Goal: Information Seeking & Learning: Learn about a topic

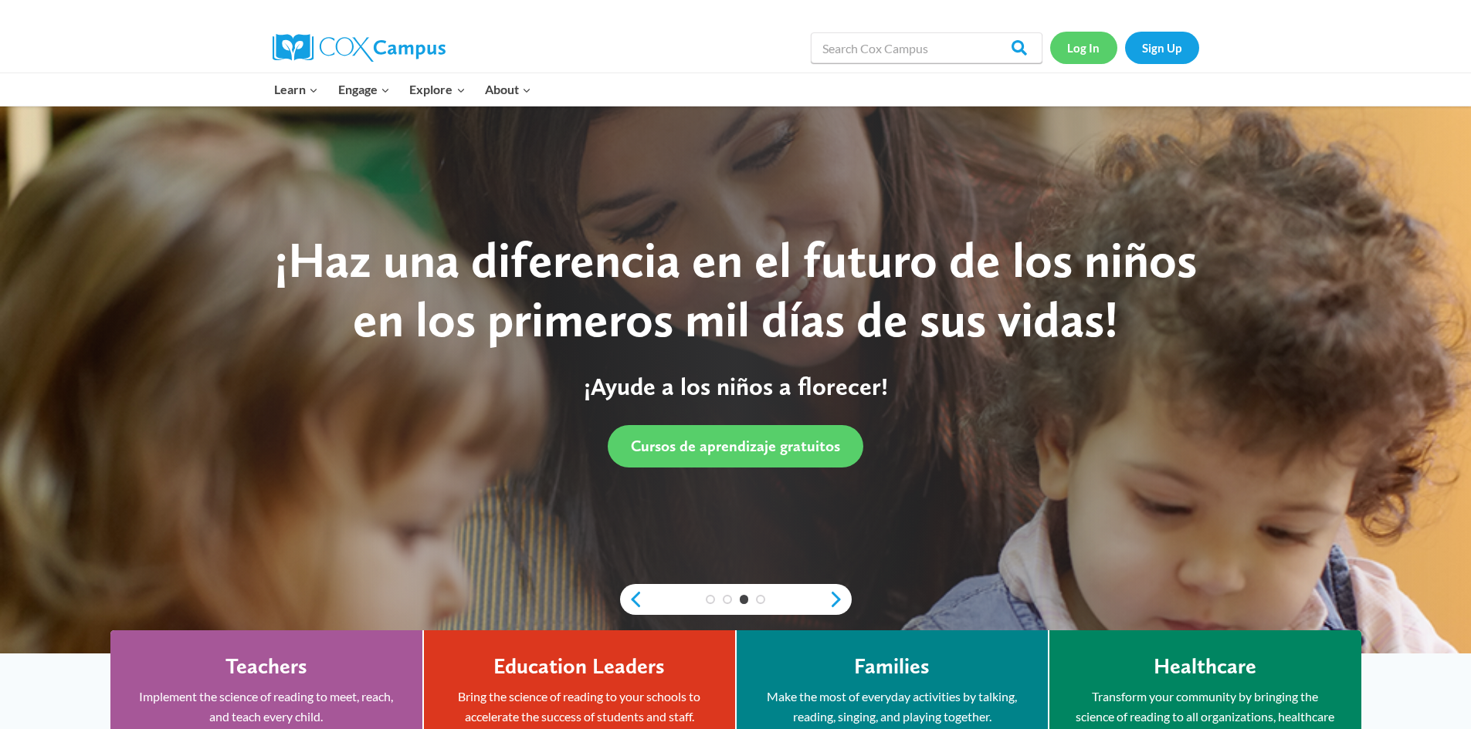
click at [1091, 42] on link "Log In" at bounding box center [1083, 48] width 67 height 32
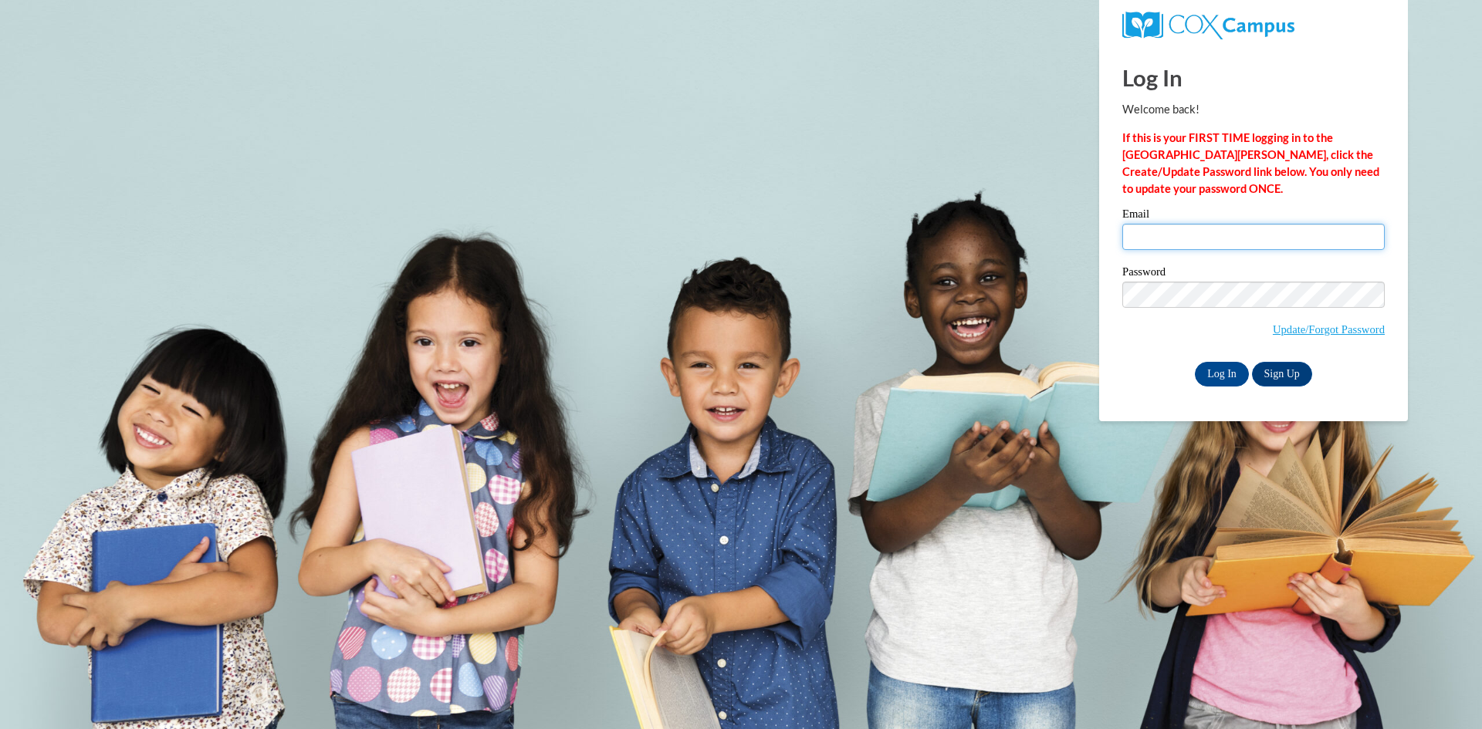
click at [1176, 232] on input "Email" at bounding box center [1253, 237] width 262 height 26
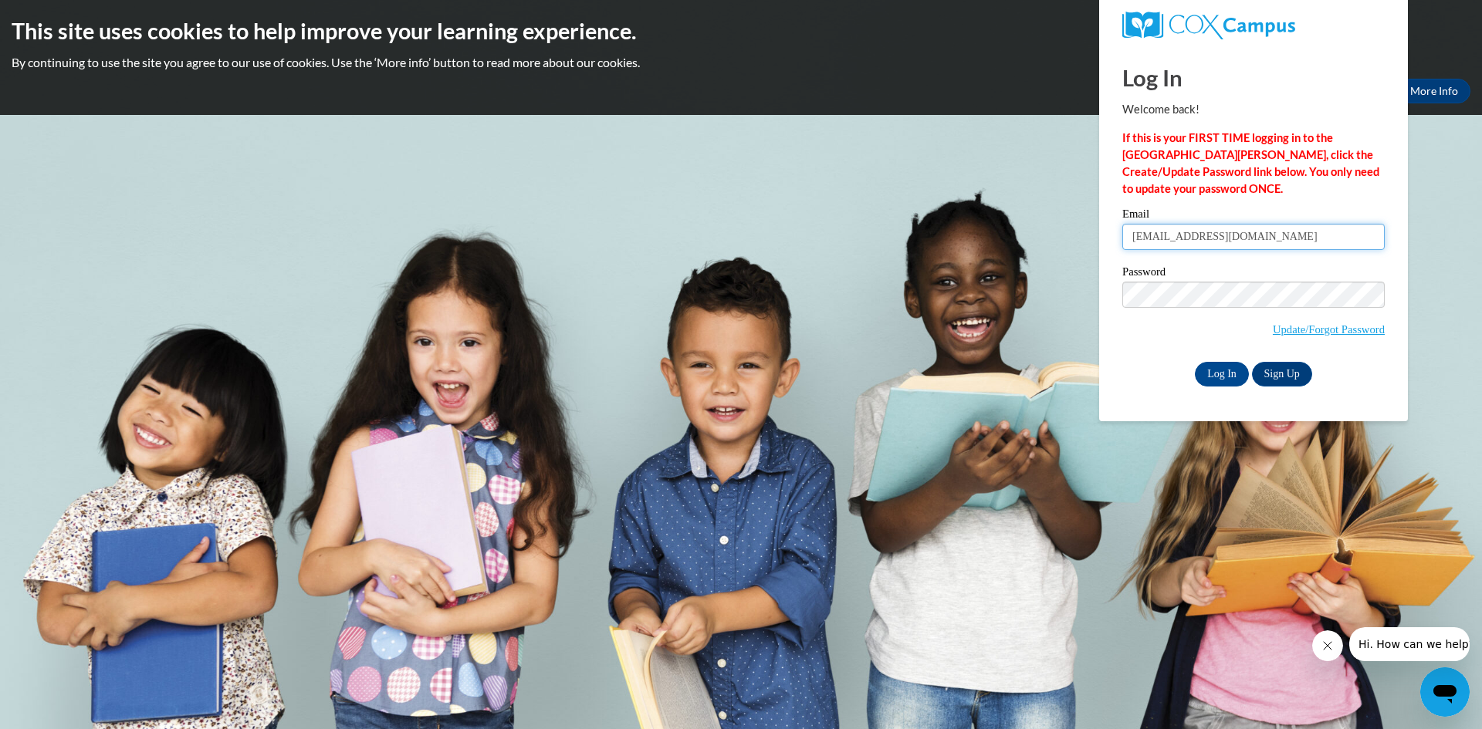
type input "nena_guthrie@yahoo.com"
click at [1198, 375] on input "Log In" at bounding box center [1222, 374] width 54 height 25
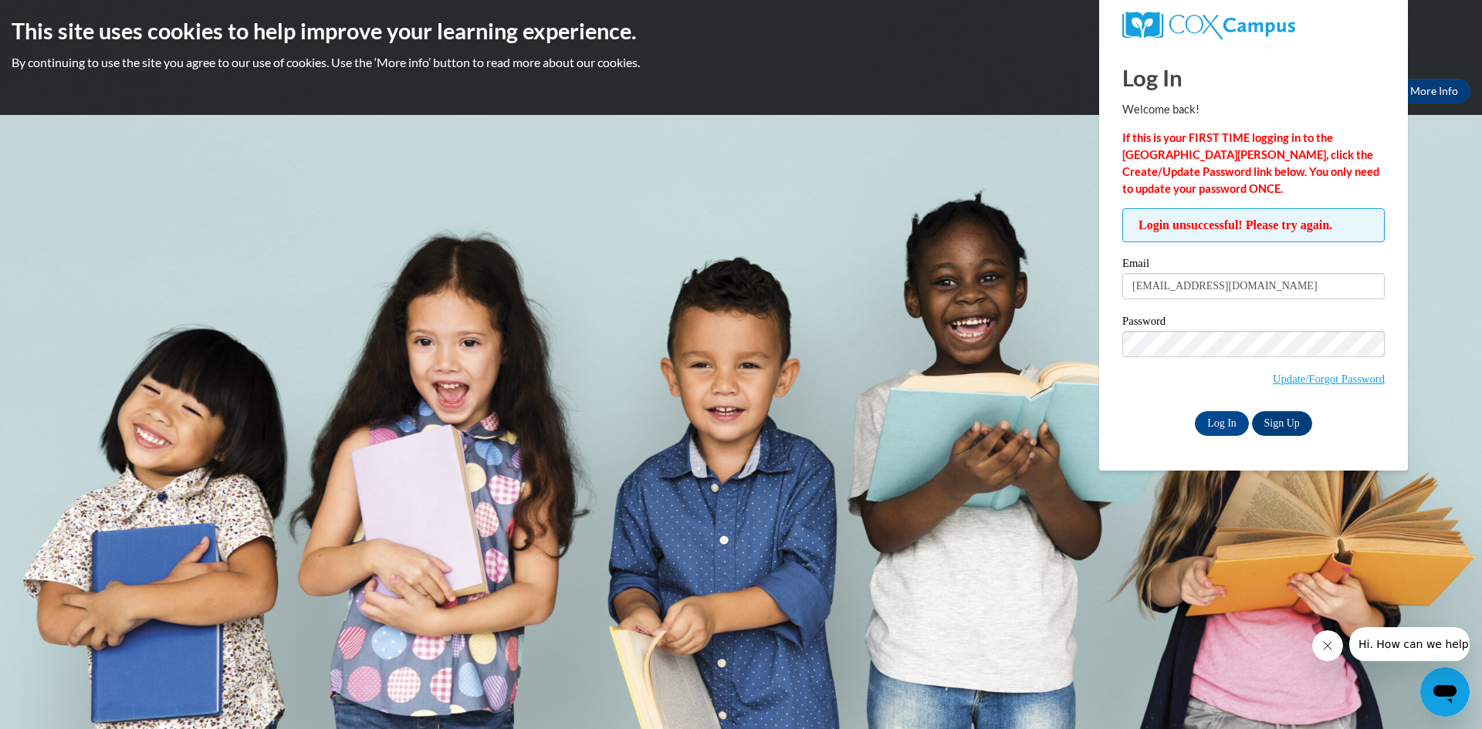
click at [800, 374] on body "This site uses cookies to help improve your learning experience. By continuing …" at bounding box center [741, 364] width 1482 height 729
click at [1337, 374] on link "Update/Forgot Password" at bounding box center [1329, 379] width 112 height 12
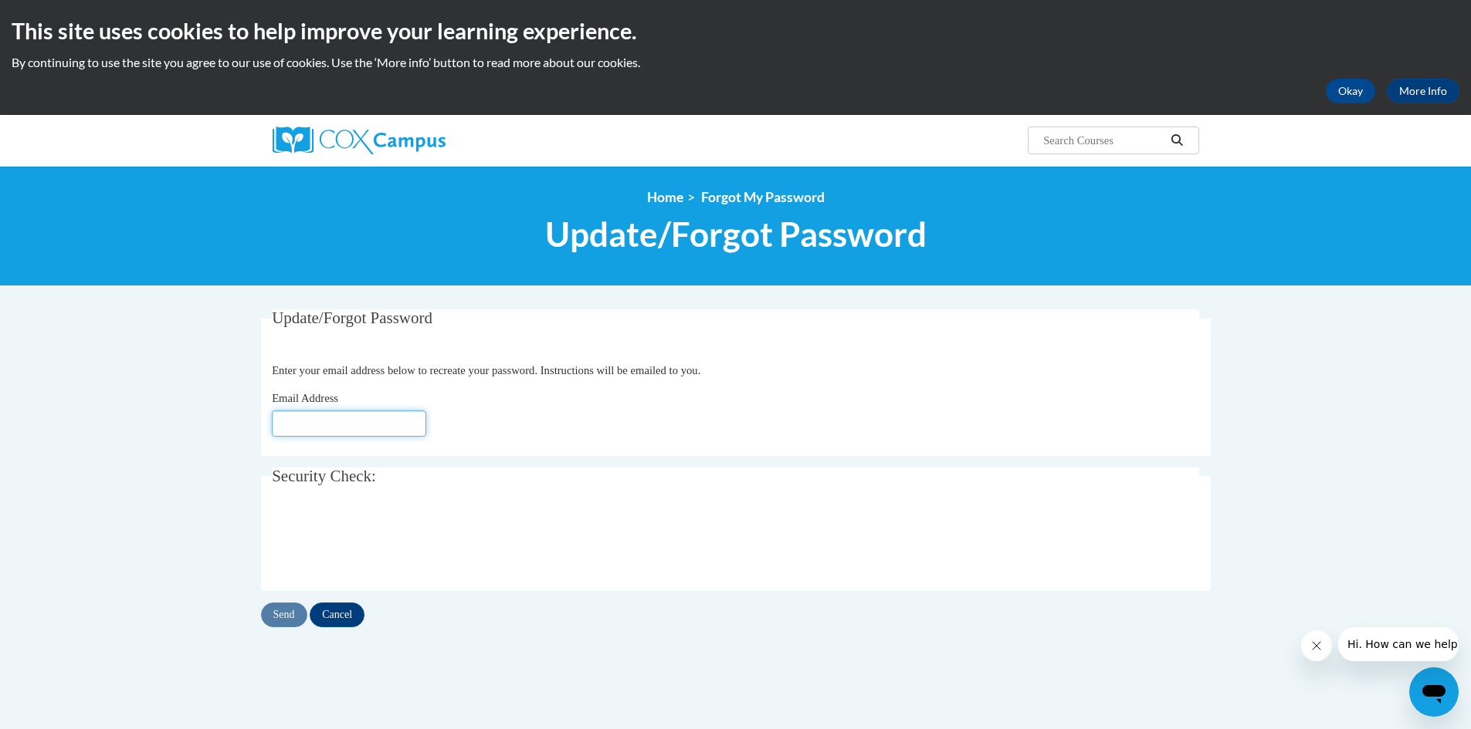
click at [320, 422] on input "Email Address" at bounding box center [349, 424] width 154 height 26
type input "nena_guthrie@yahoo.com"
click at [294, 621] on input "Send" at bounding box center [284, 615] width 46 height 25
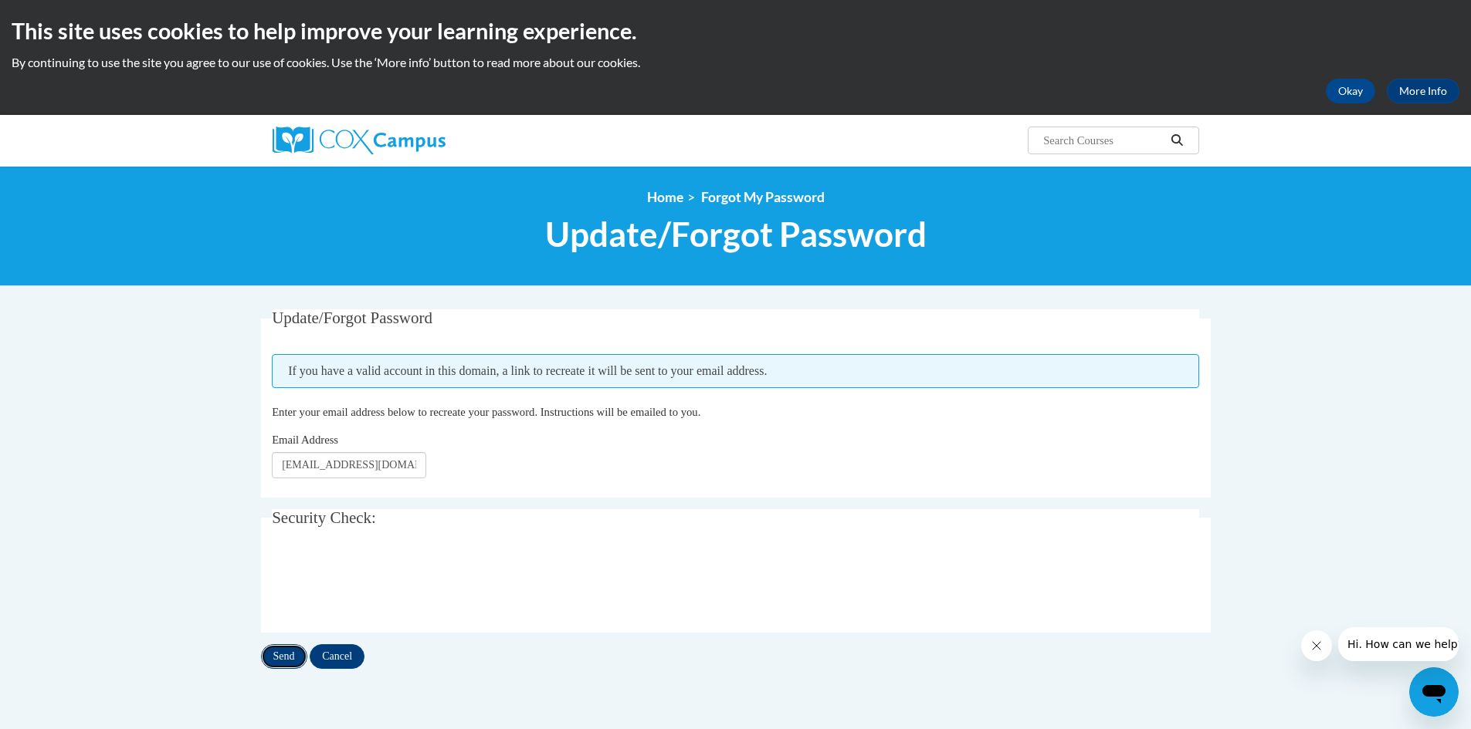
click at [279, 662] on input "Send" at bounding box center [284, 657] width 46 height 25
drag, startPoint x: 416, startPoint y: 469, endPoint x: 238, endPoint y: 486, distance: 179.1
click at [238, 486] on body "This site uses cookies to help improve your learning experience. By continuing …" at bounding box center [735, 523] width 1471 height 1047
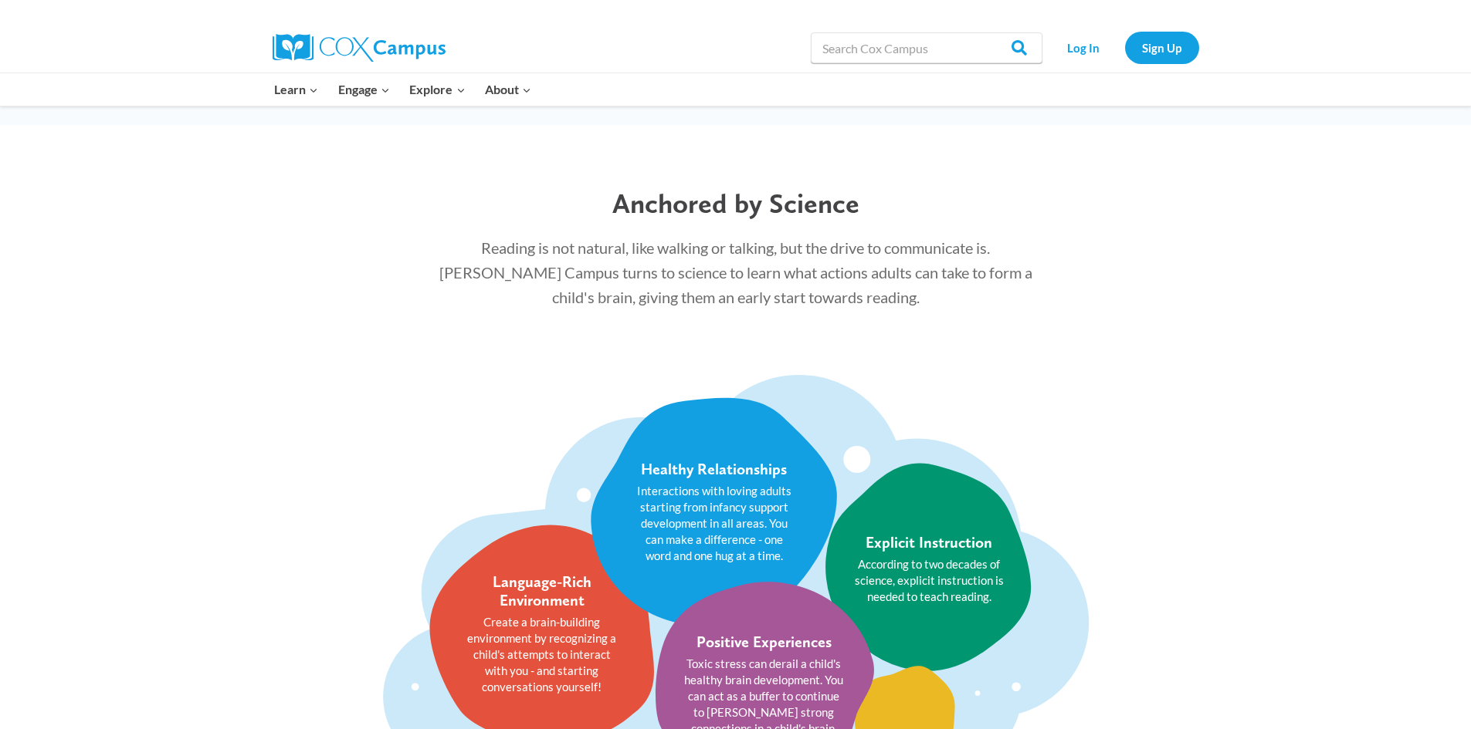
scroll to position [1853, 0]
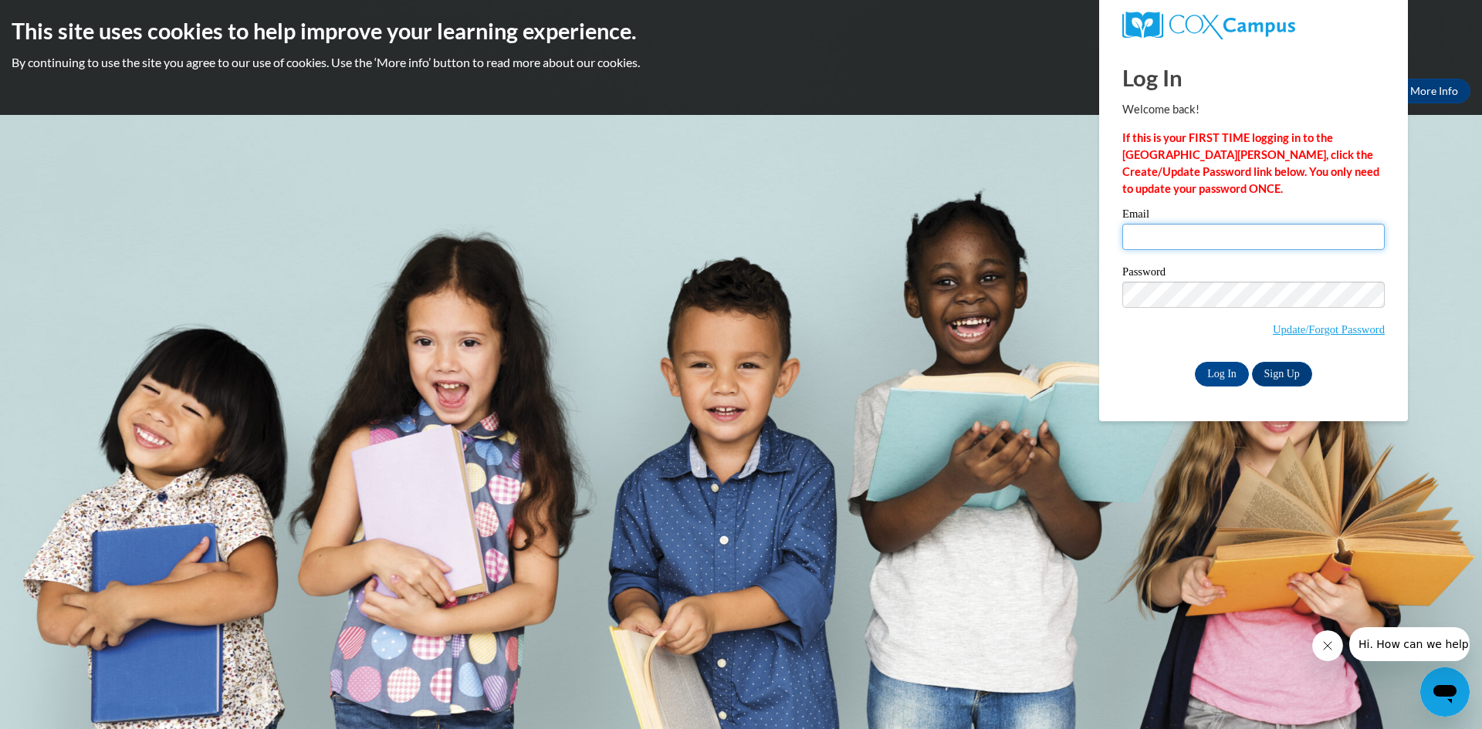
click at [1193, 239] on input "Email" at bounding box center [1253, 237] width 262 height 26
type input "[EMAIL_ADDRESS][DOMAIN_NAME]"
click at [1224, 370] on input "Log In" at bounding box center [1222, 374] width 54 height 25
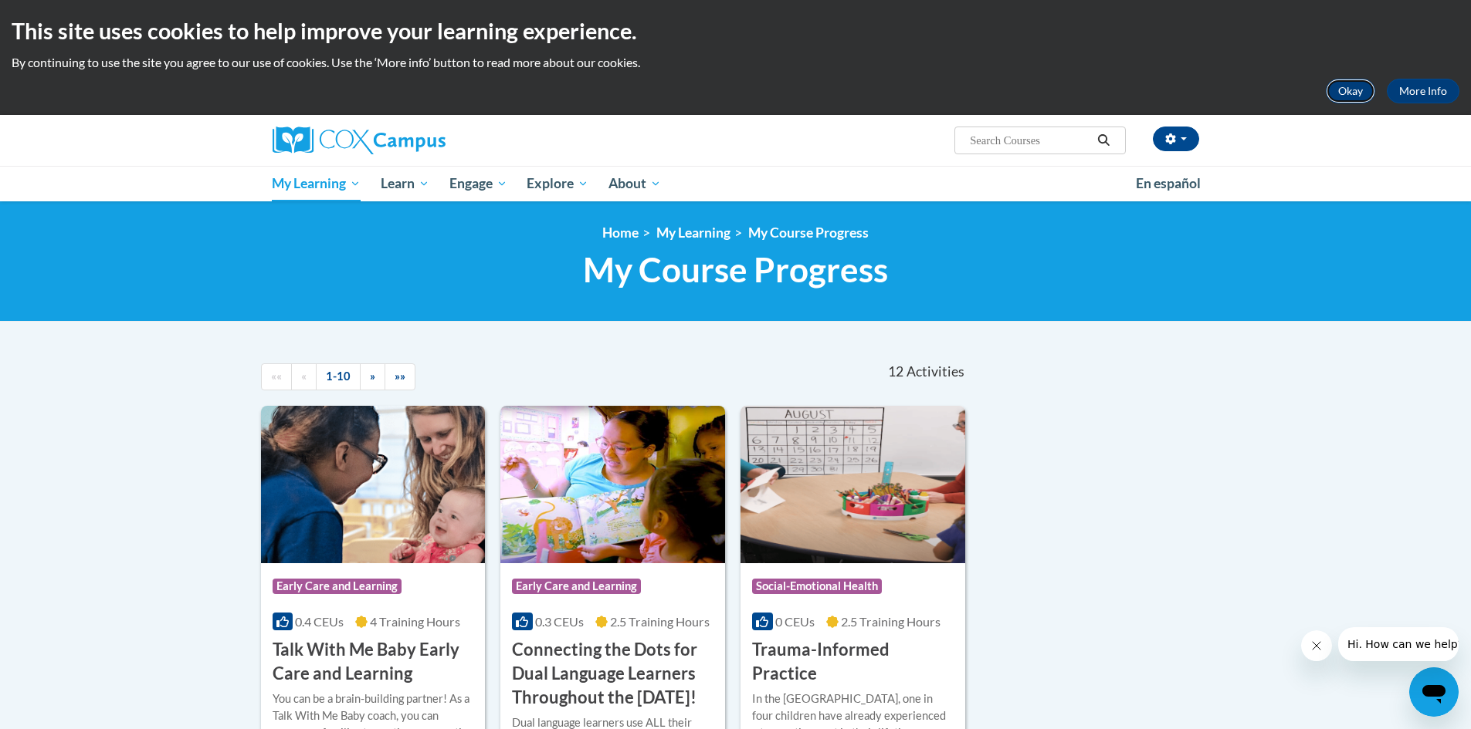
click at [1366, 95] on button "Okay" at bounding box center [1349, 91] width 49 height 25
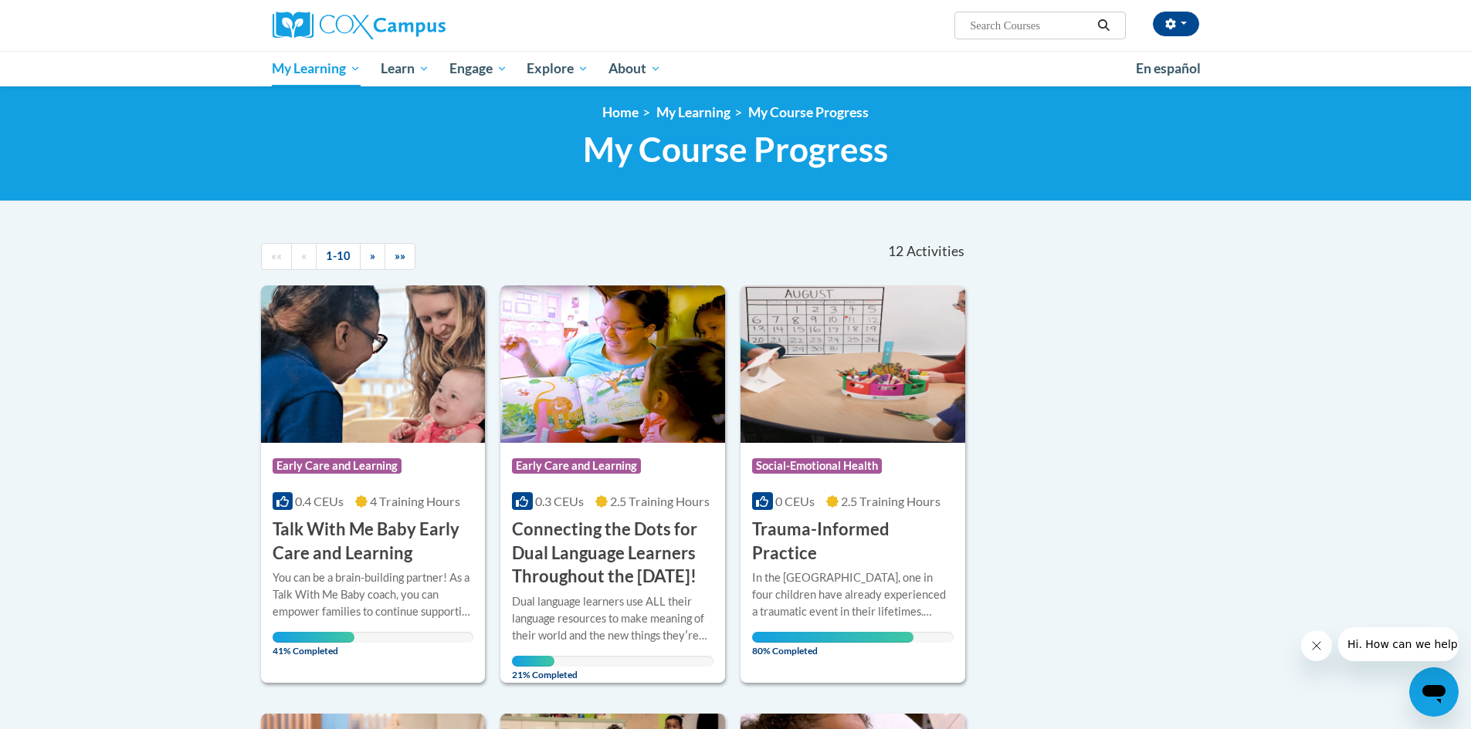
scroll to position [5, 0]
click at [614, 110] on link "Home" at bounding box center [620, 113] width 36 height 16
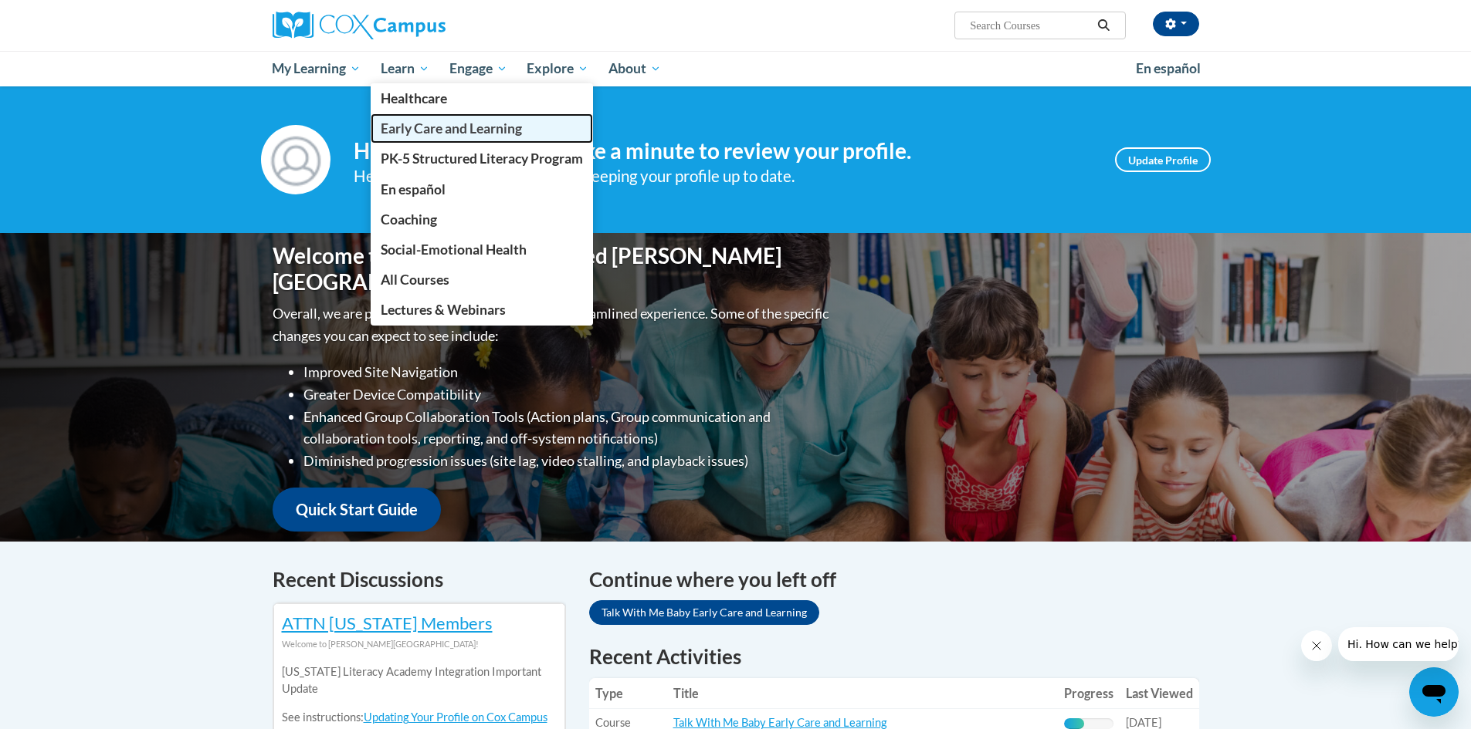
click at [425, 123] on span "Early Care and Learning" at bounding box center [451, 128] width 141 height 16
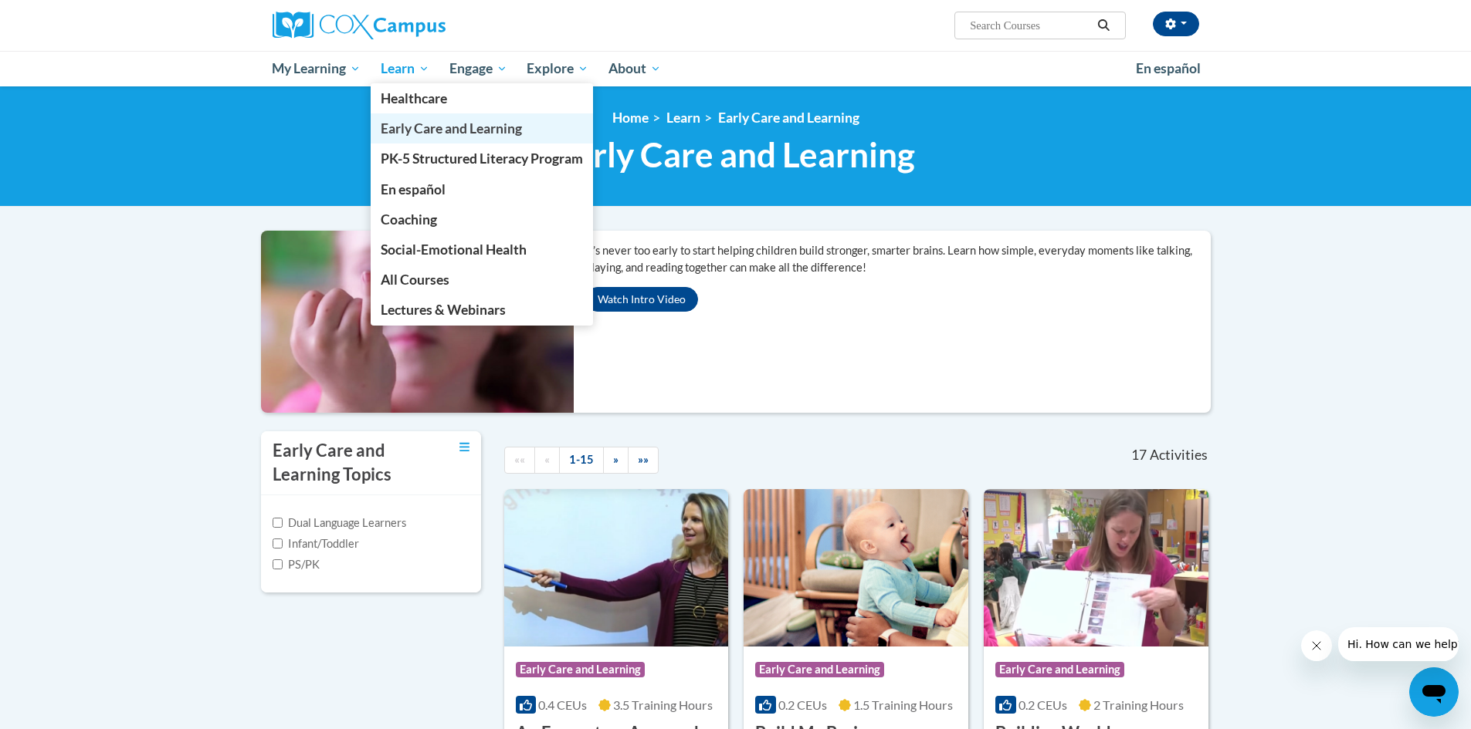
click at [406, 120] on span "Early Care and Learning" at bounding box center [451, 128] width 141 height 16
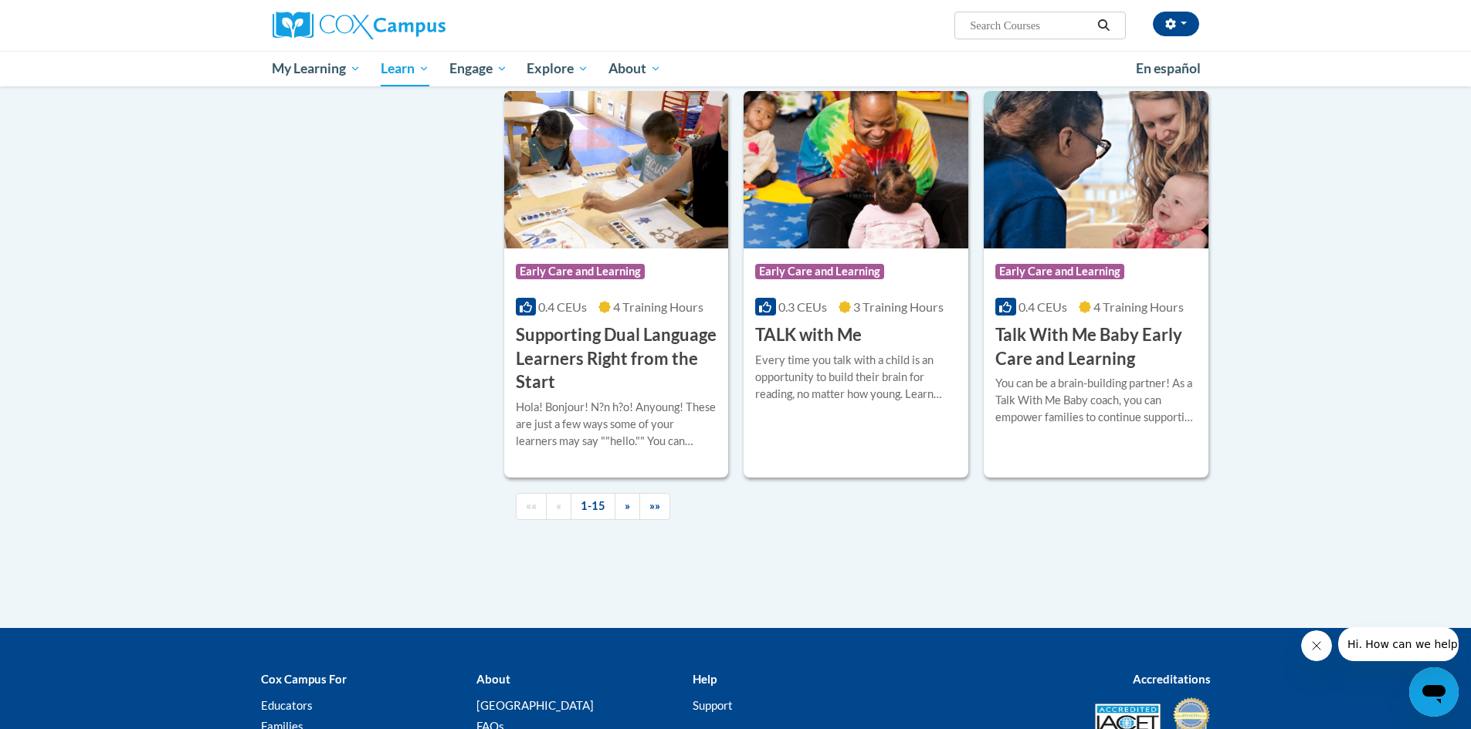
scroll to position [2084, 0]
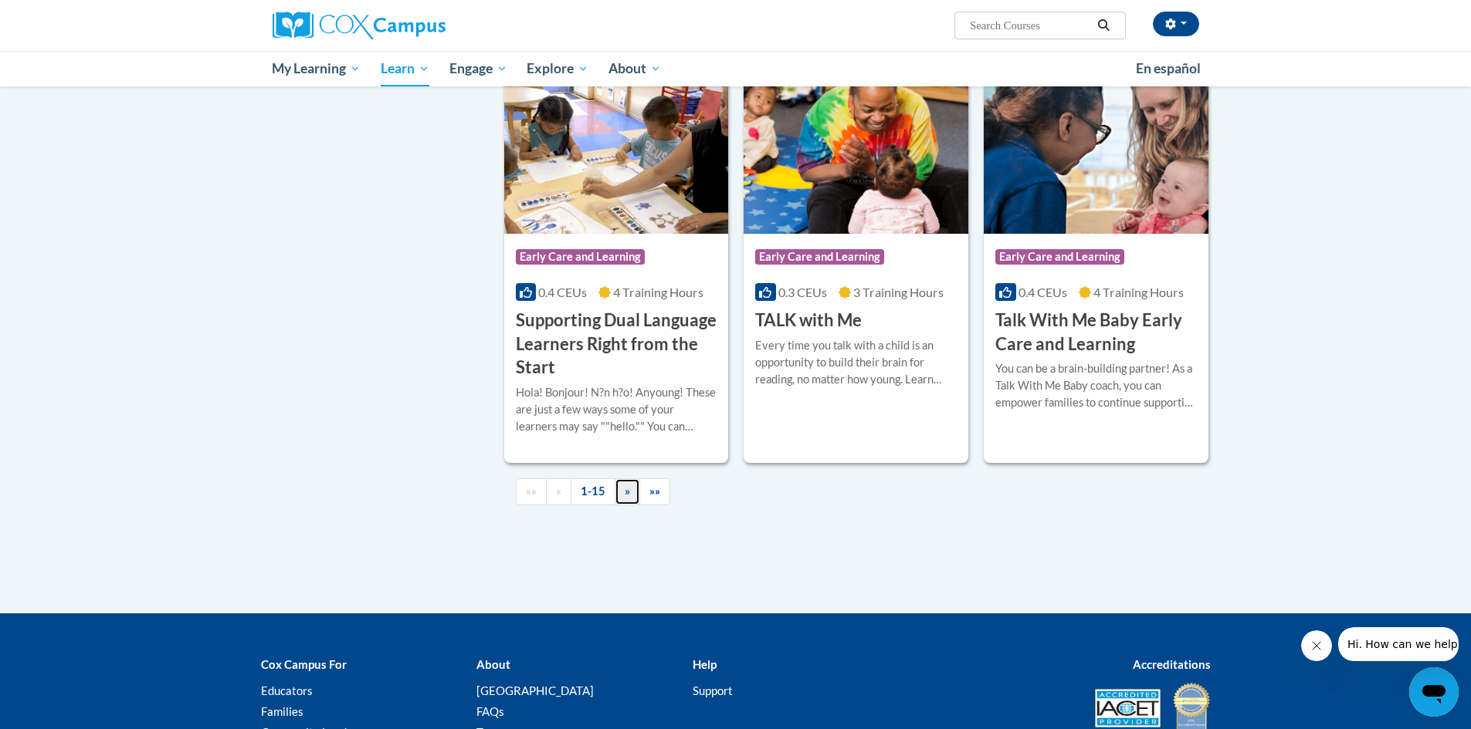
click at [628, 498] on span "»" at bounding box center [626, 491] width 5 height 13
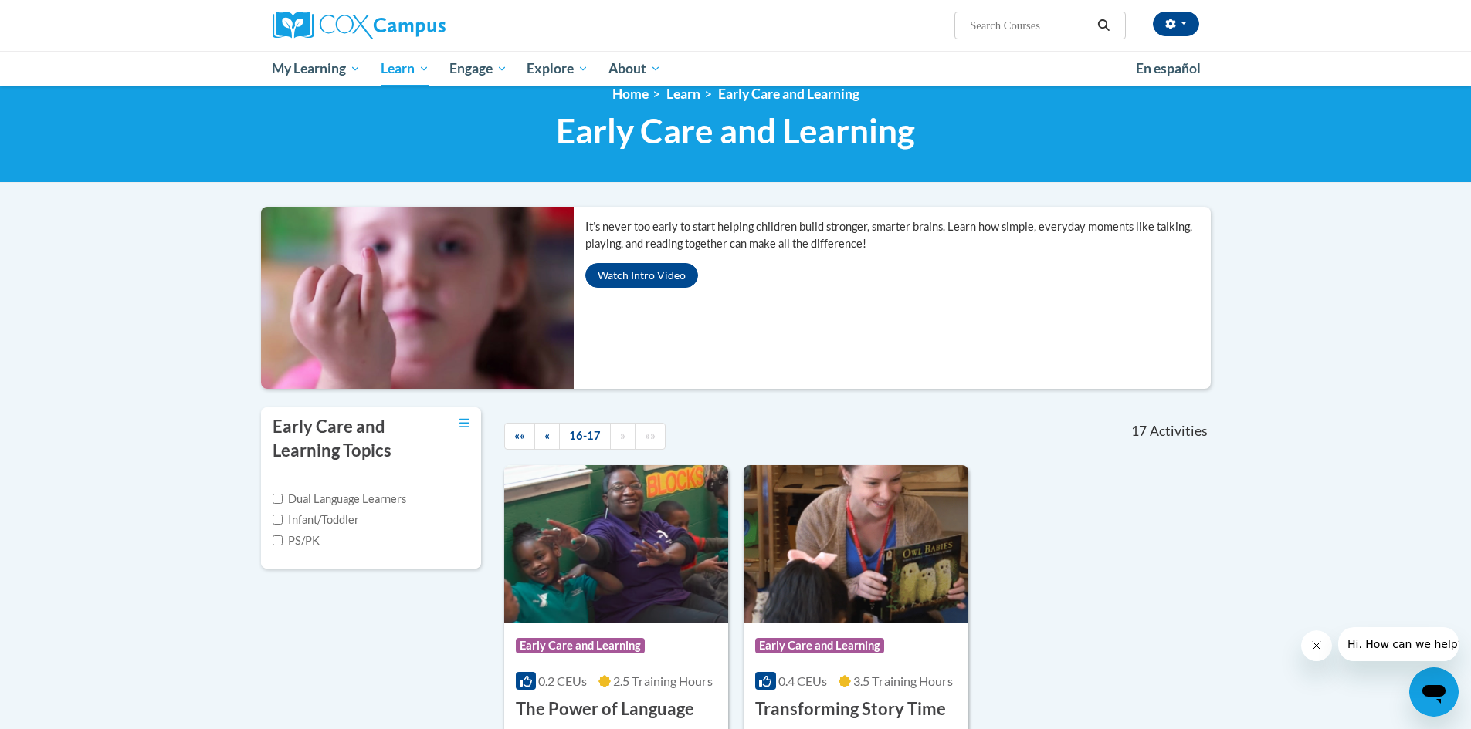
scroll to position [0, 0]
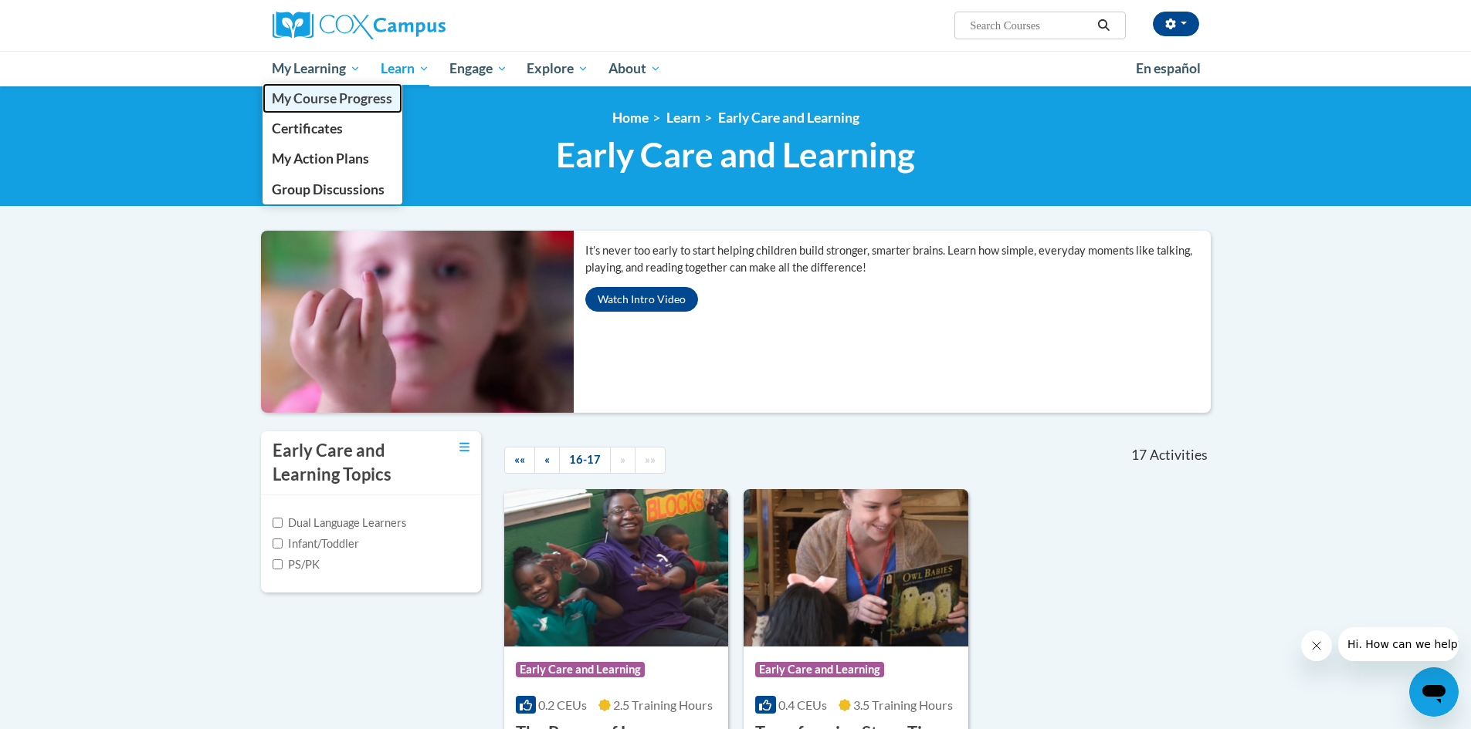
click at [325, 92] on span "My Course Progress" at bounding box center [332, 98] width 120 height 16
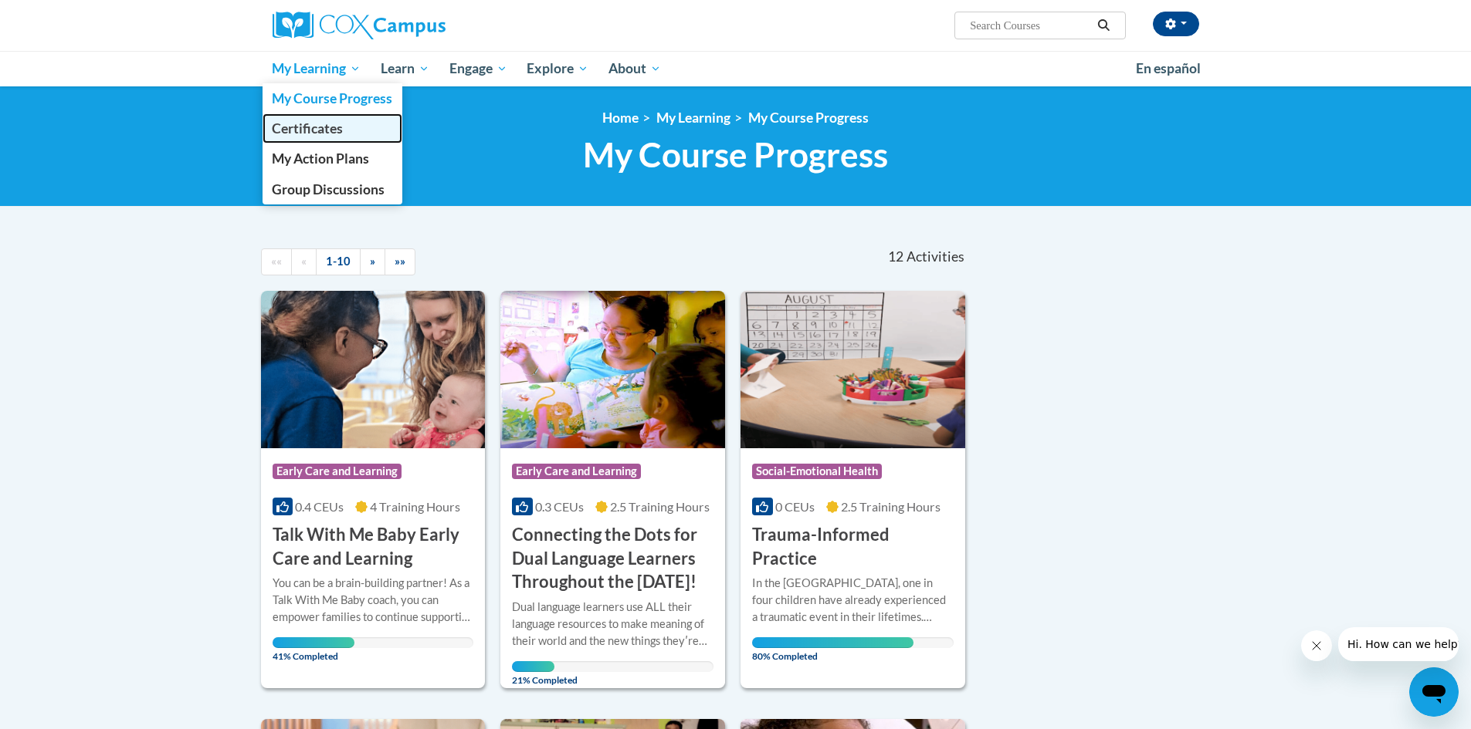
click at [310, 124] on span "Certificates" at bounding box center [307, 128] width 71 height 16
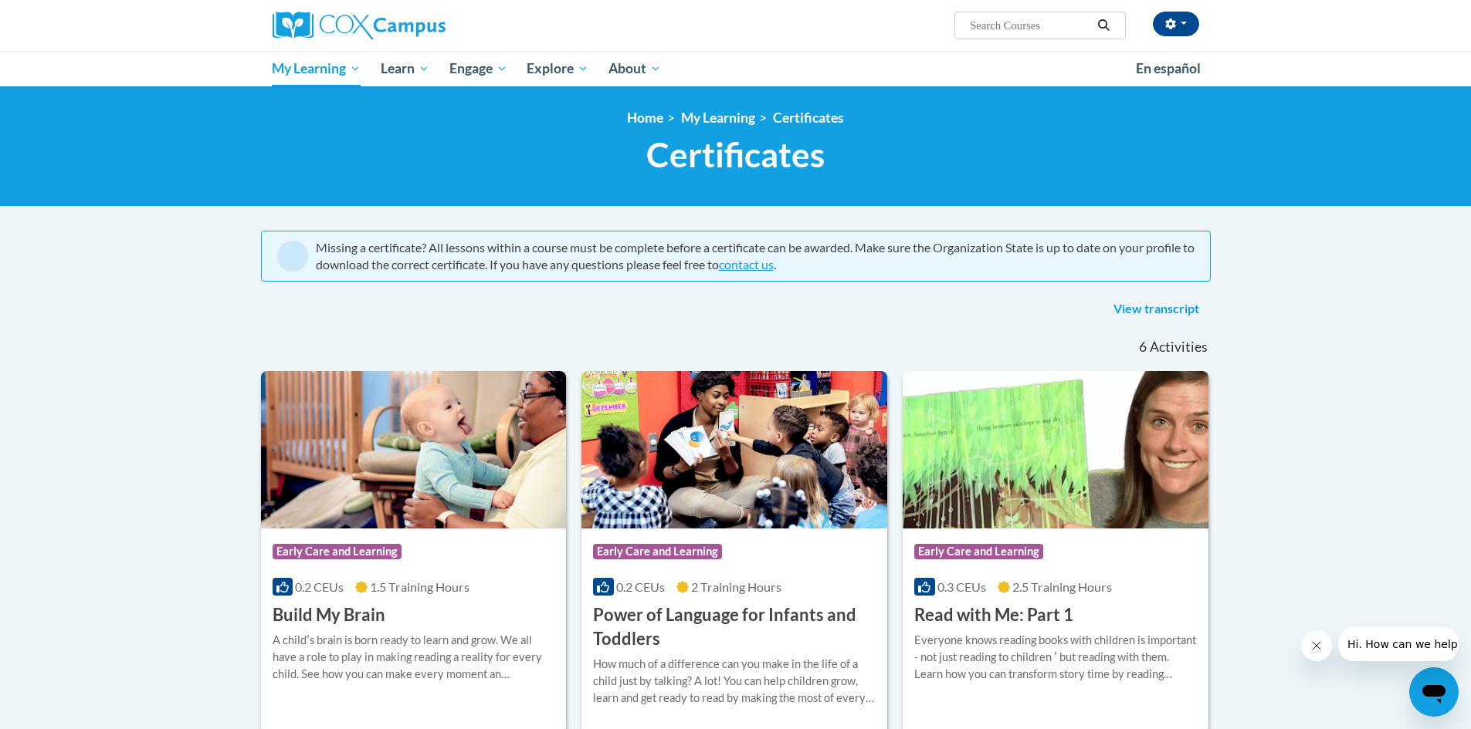
click at [1022, 33] on input "Search..." at bounding box center [1030, 25] width 124 height 19
type input "shaking baby"
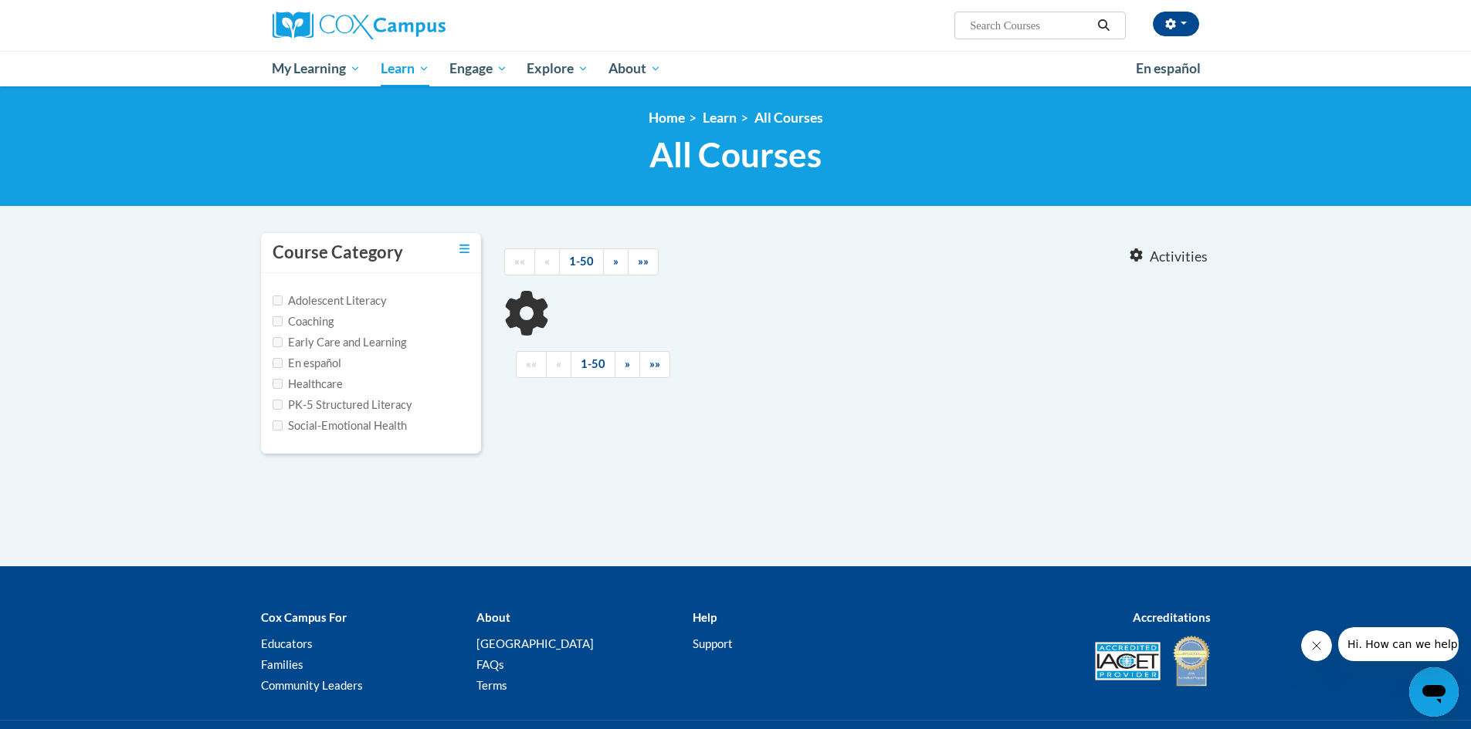
type input "shaking baby"
